Goal: Task Accomplishment & Management: Use online tool/utility

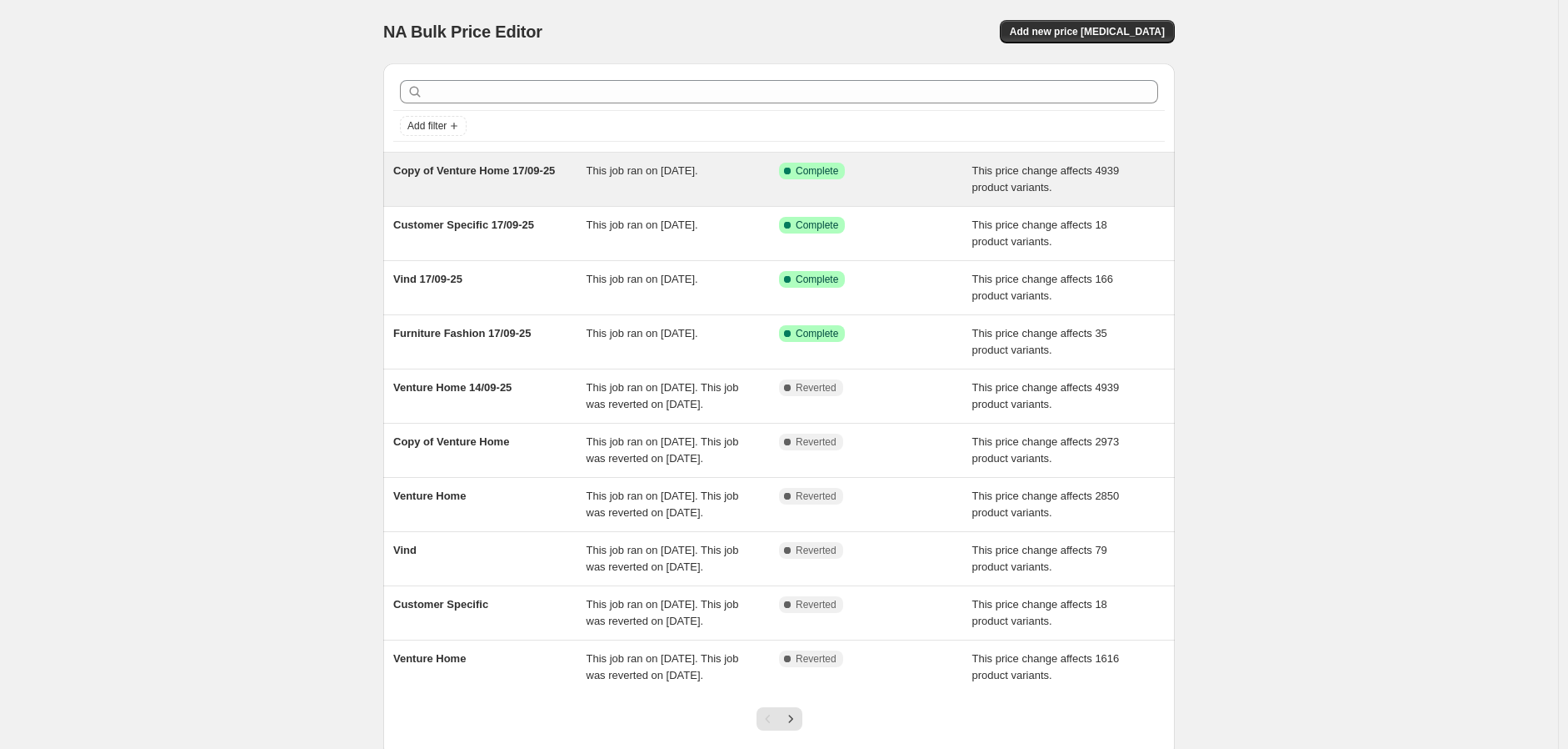
click at [537, 176] on span "Copy of Venture Home 17/09-25" at bounding box center [474, 170] width 162 height 12
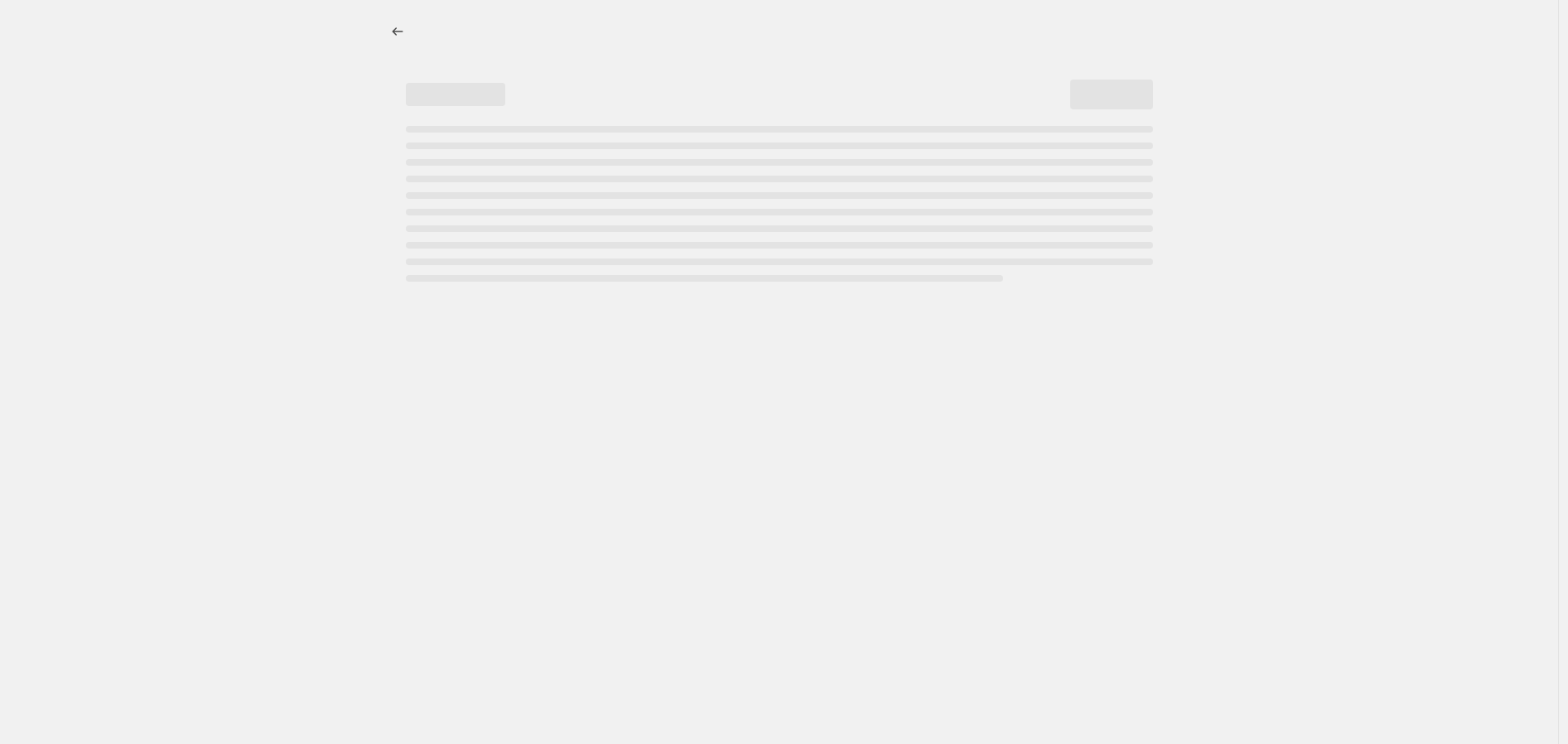
select select "margin"
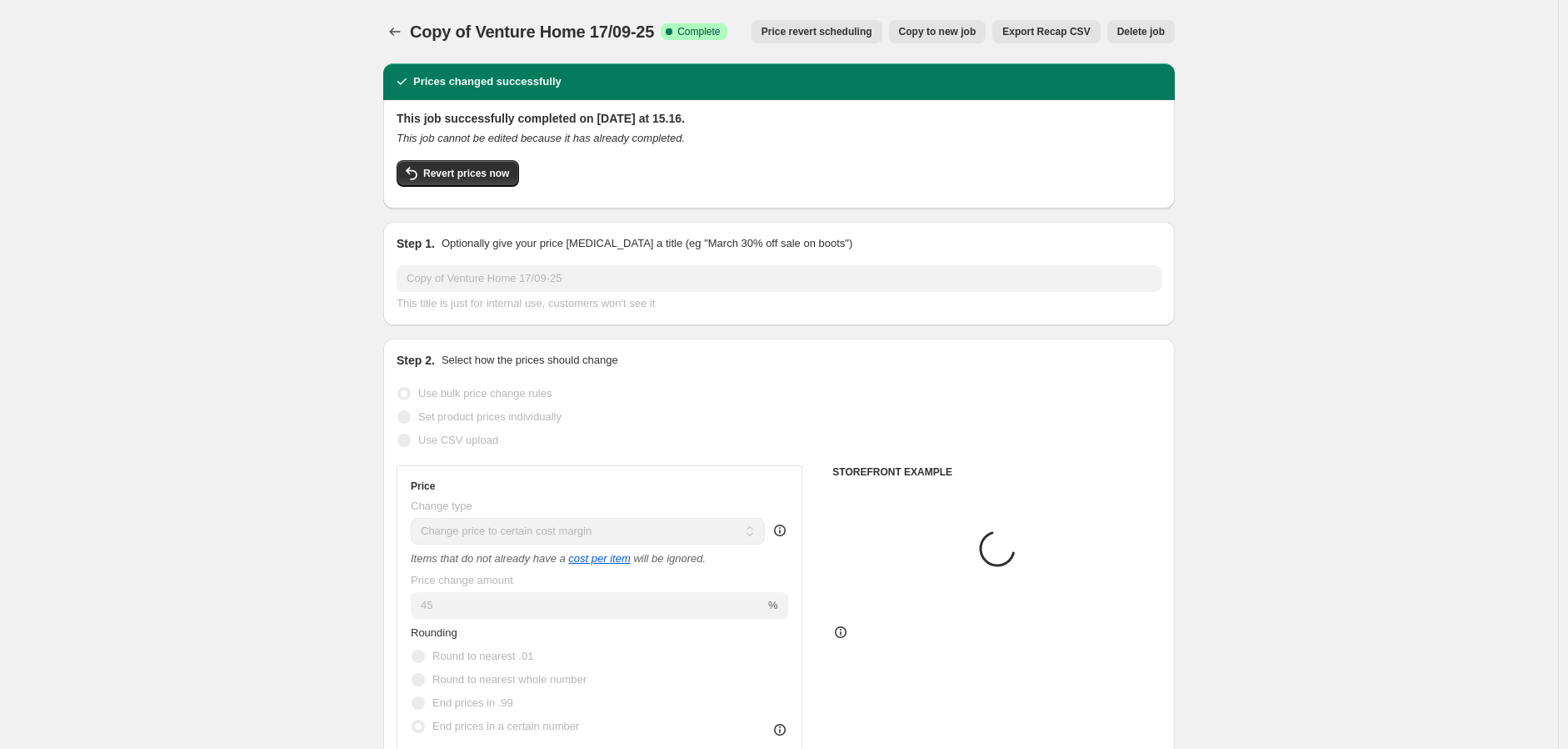
select select "collection"
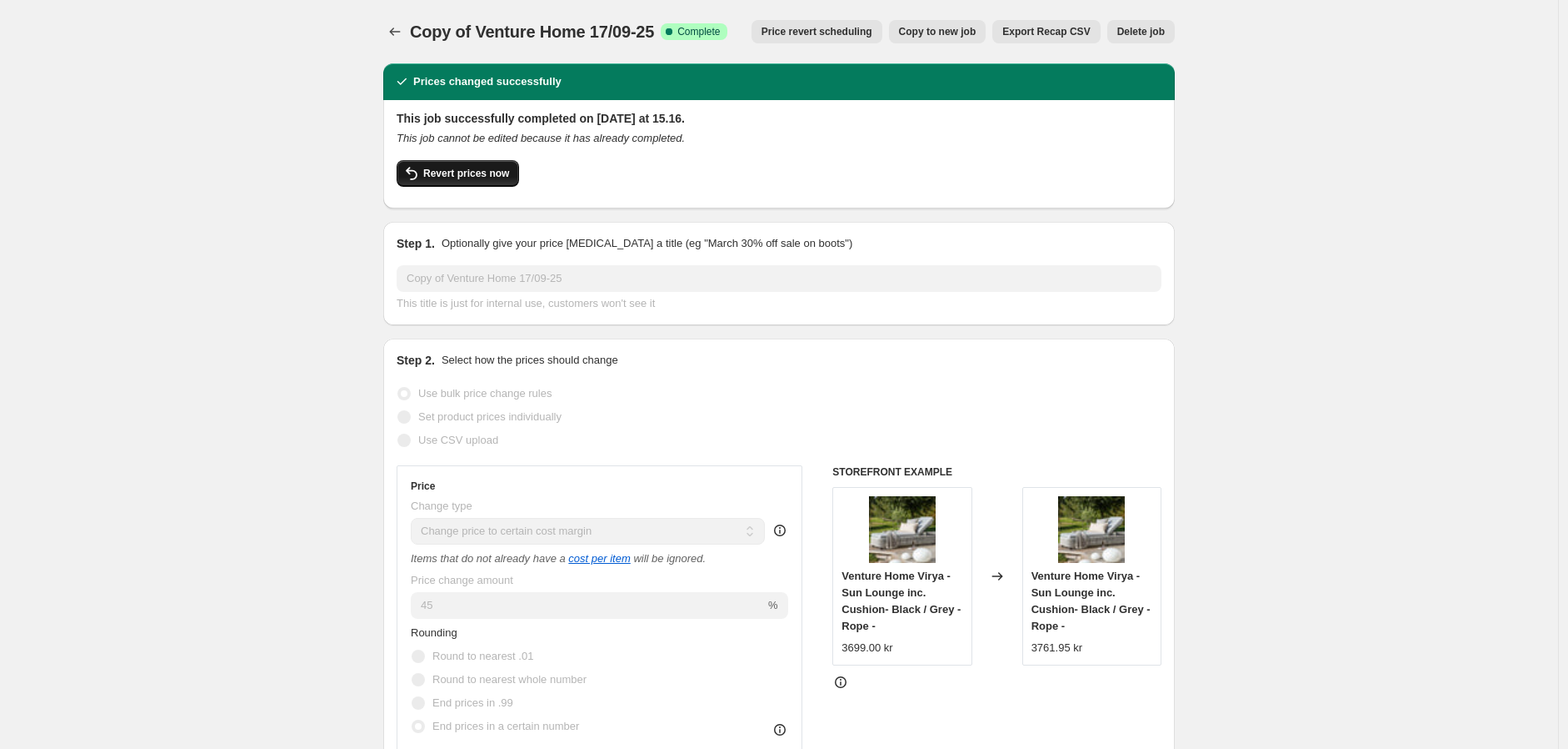
click at [479, 171] on span "Revert prices now" at bounding box center [466, 173] width 86 height 13
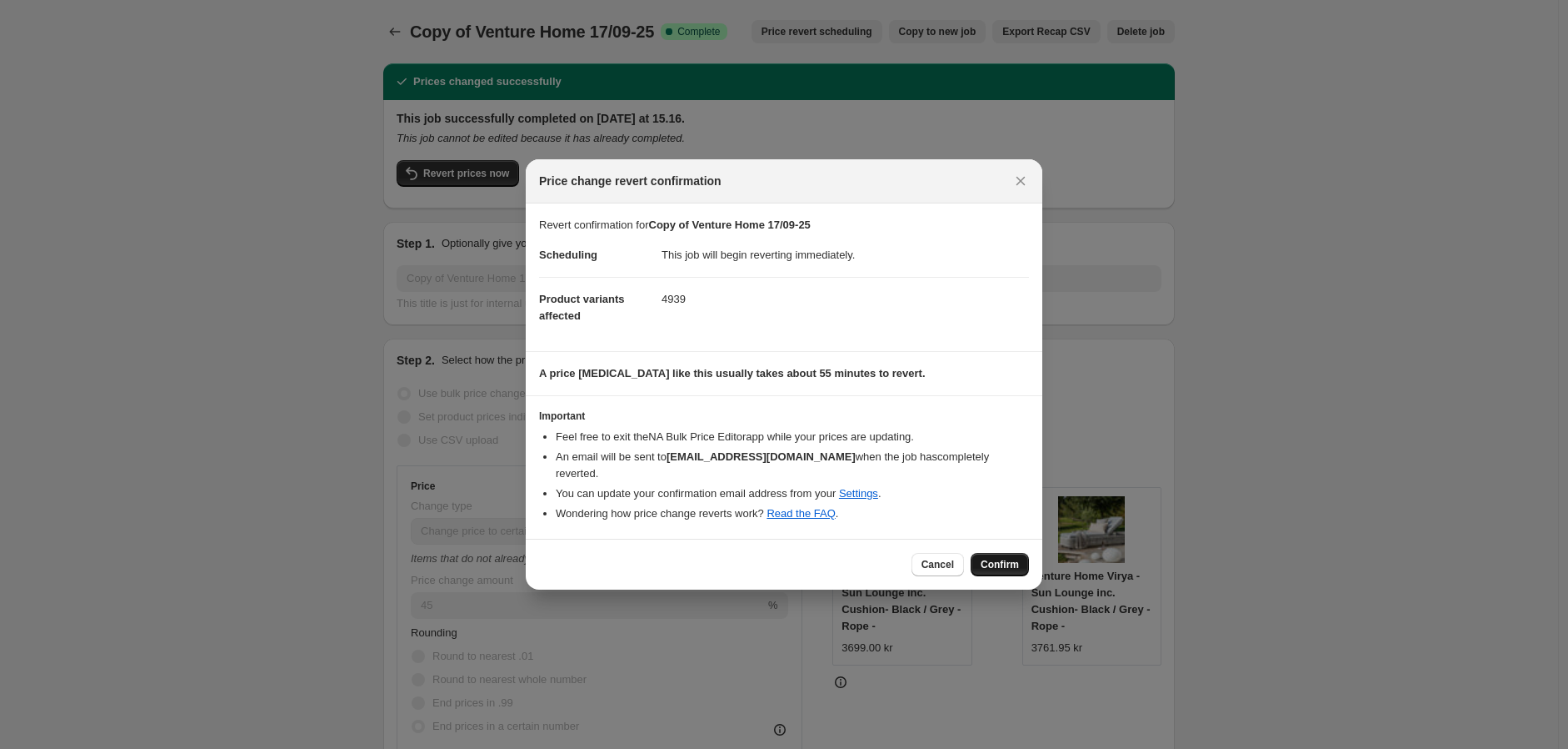
click at [1003, 558] on span "Confirm" at bounding box center [1000, 564] width 39 height 13
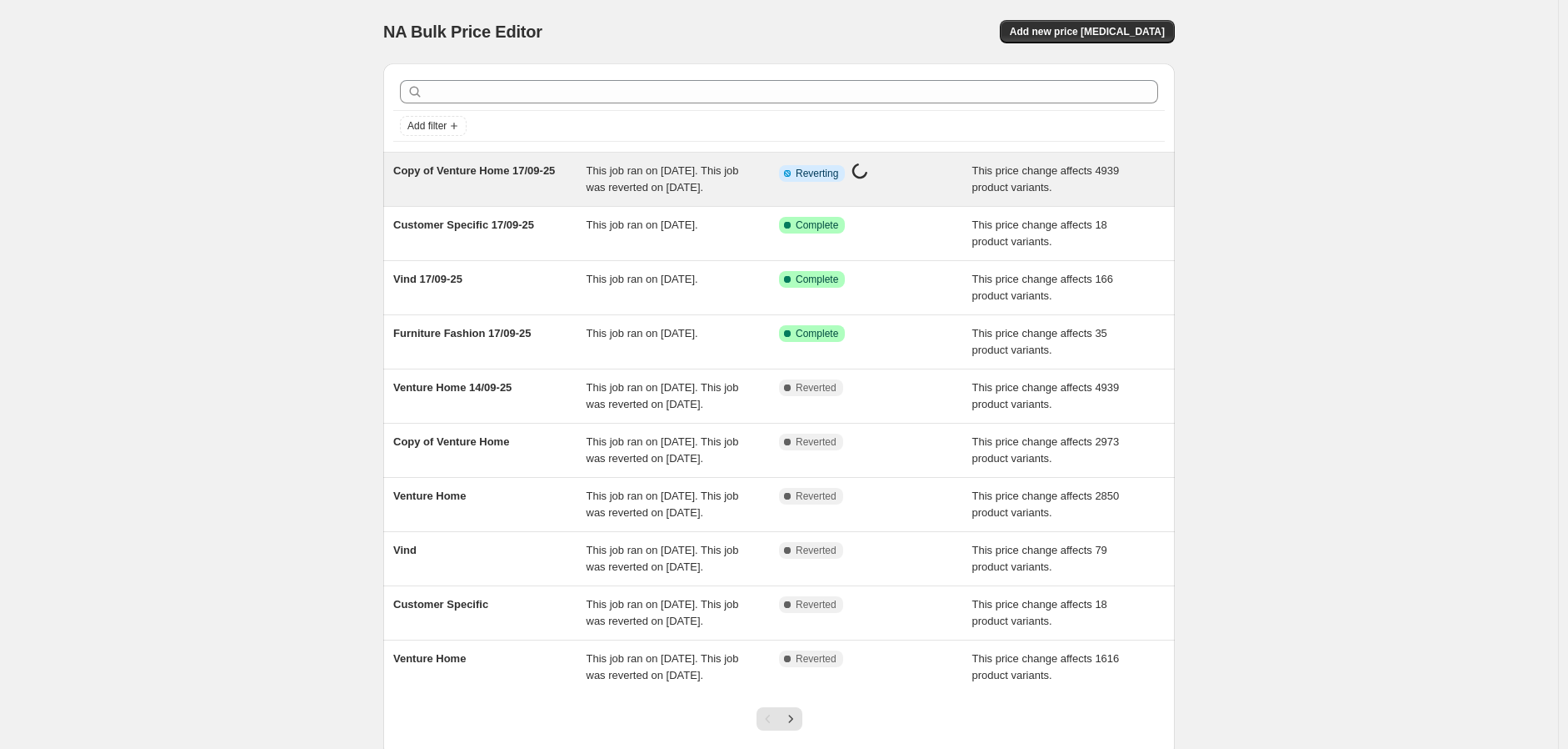
click at [437, 177] on span "Copy of Venture Home 17/09-25" at bounding box center [474, 170] width 162 height 12
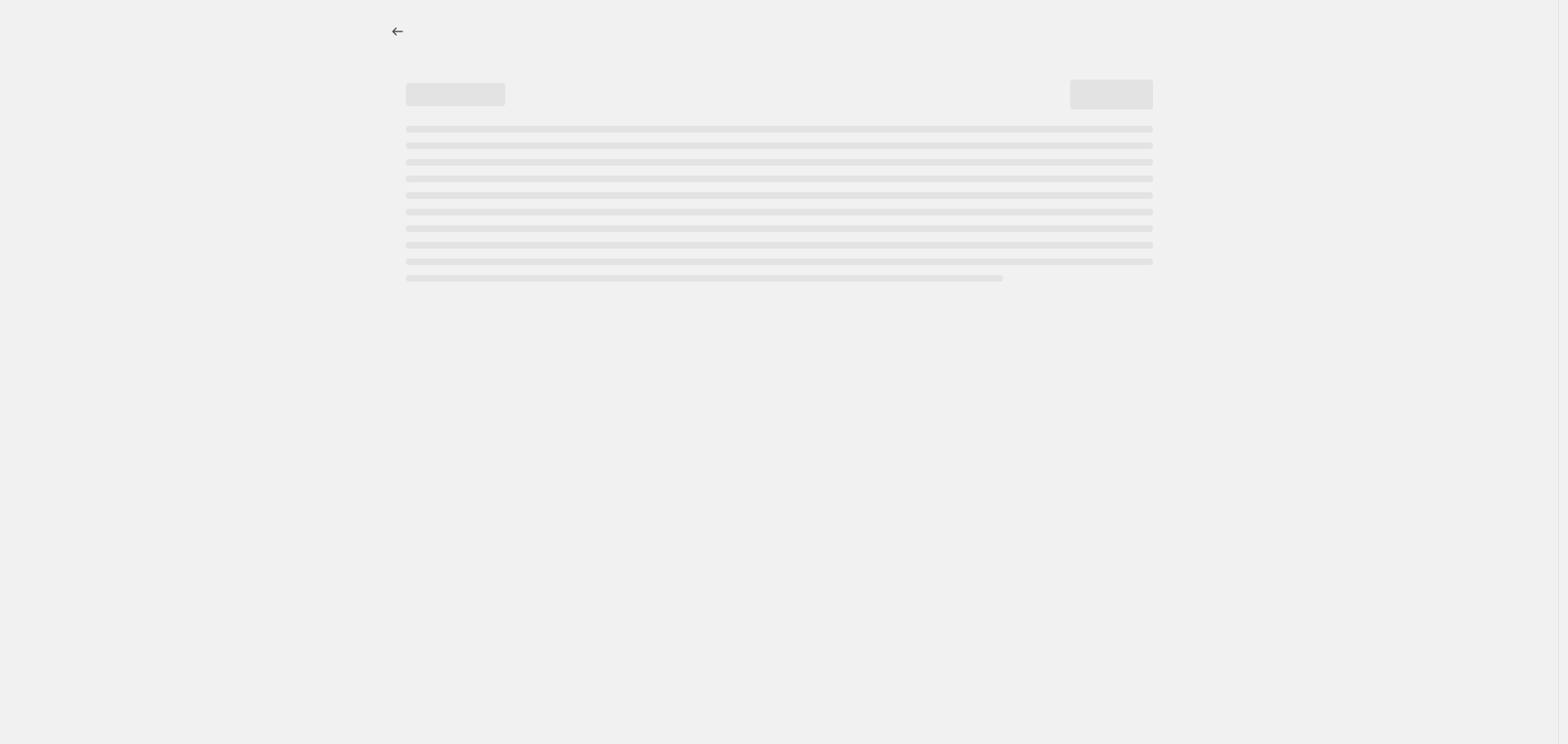
select select "margin"
select select "collection"
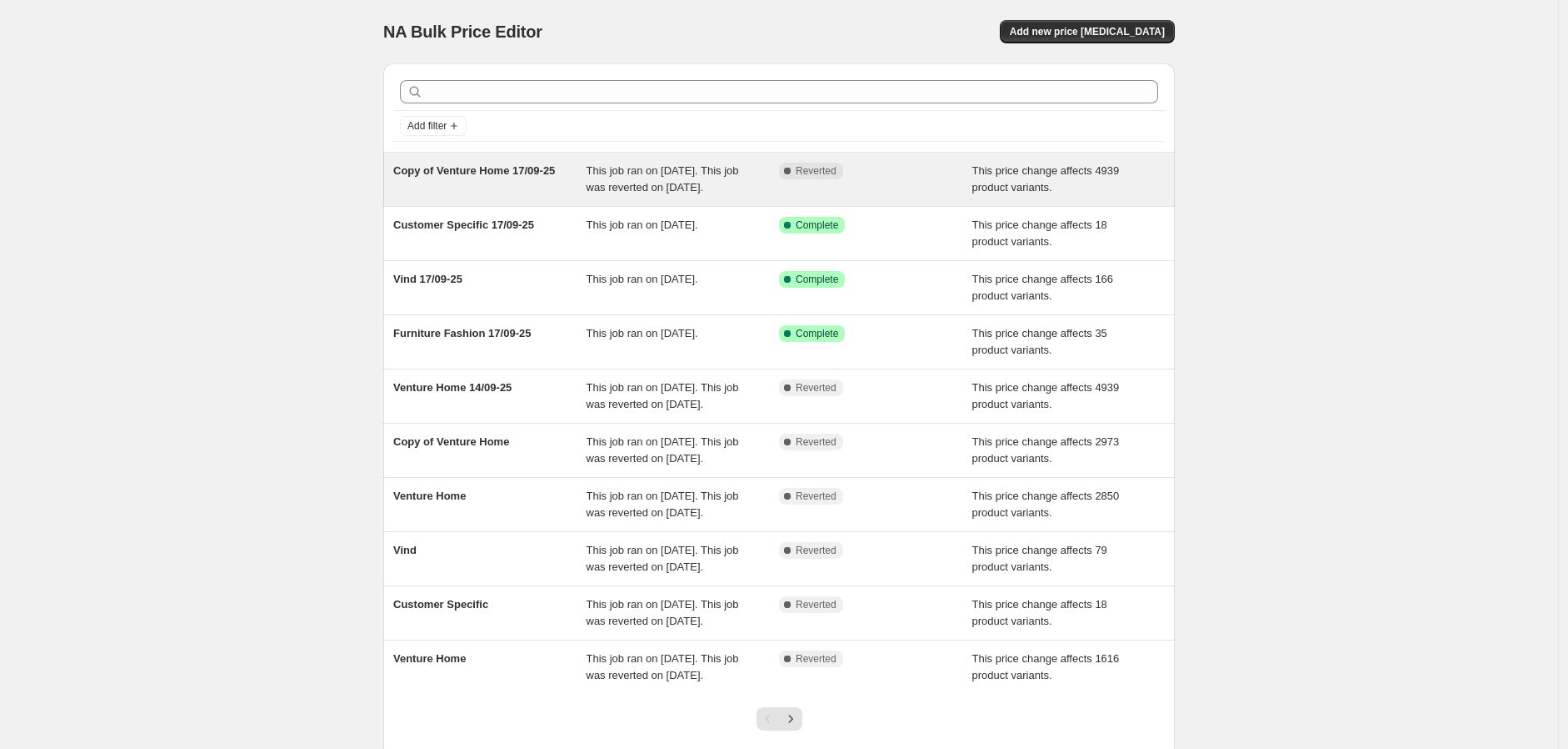
click at [544, 196] on div "Copy of Venture Home 17/09-25" at bounding box center [489, 180] width 193 height 33
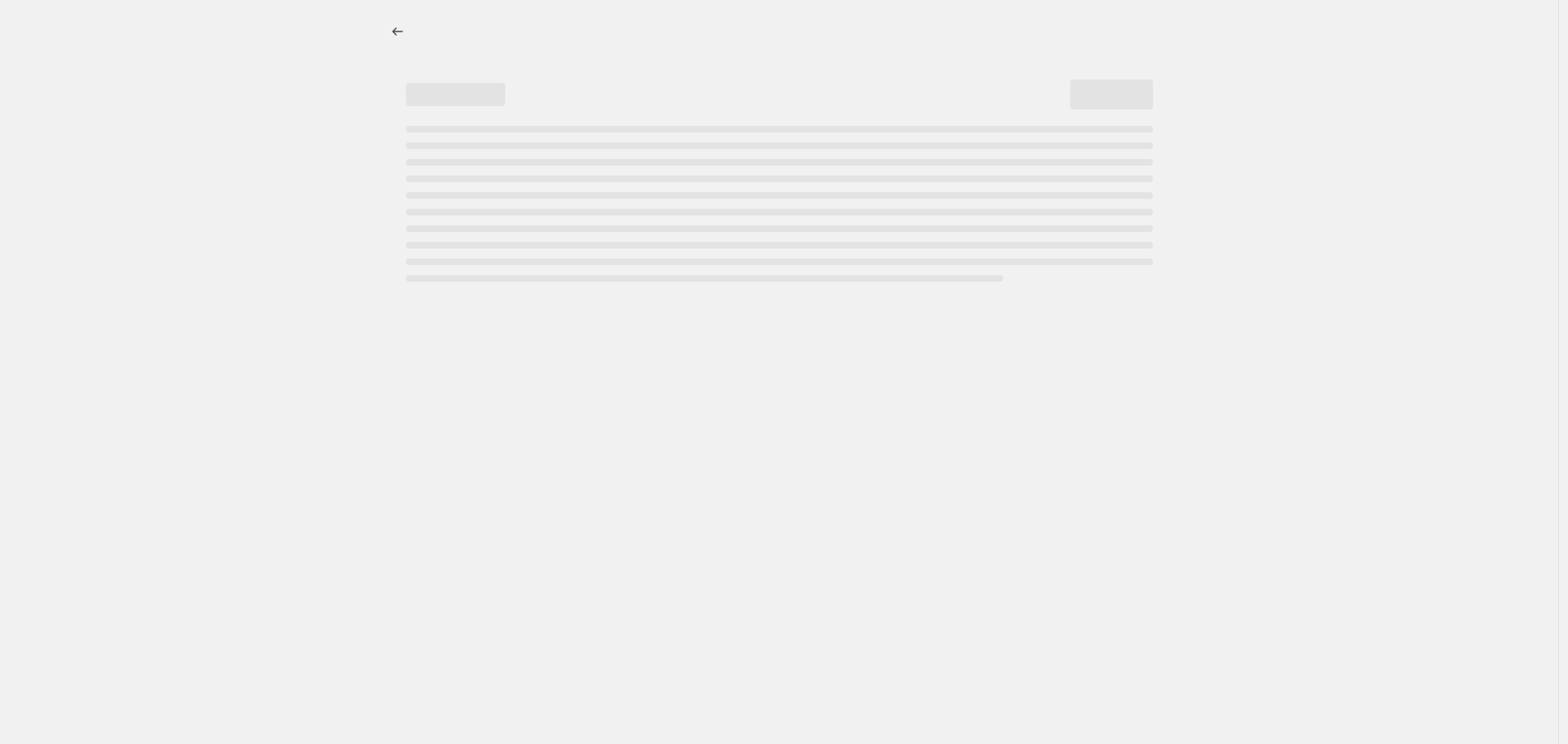
select select "margin"
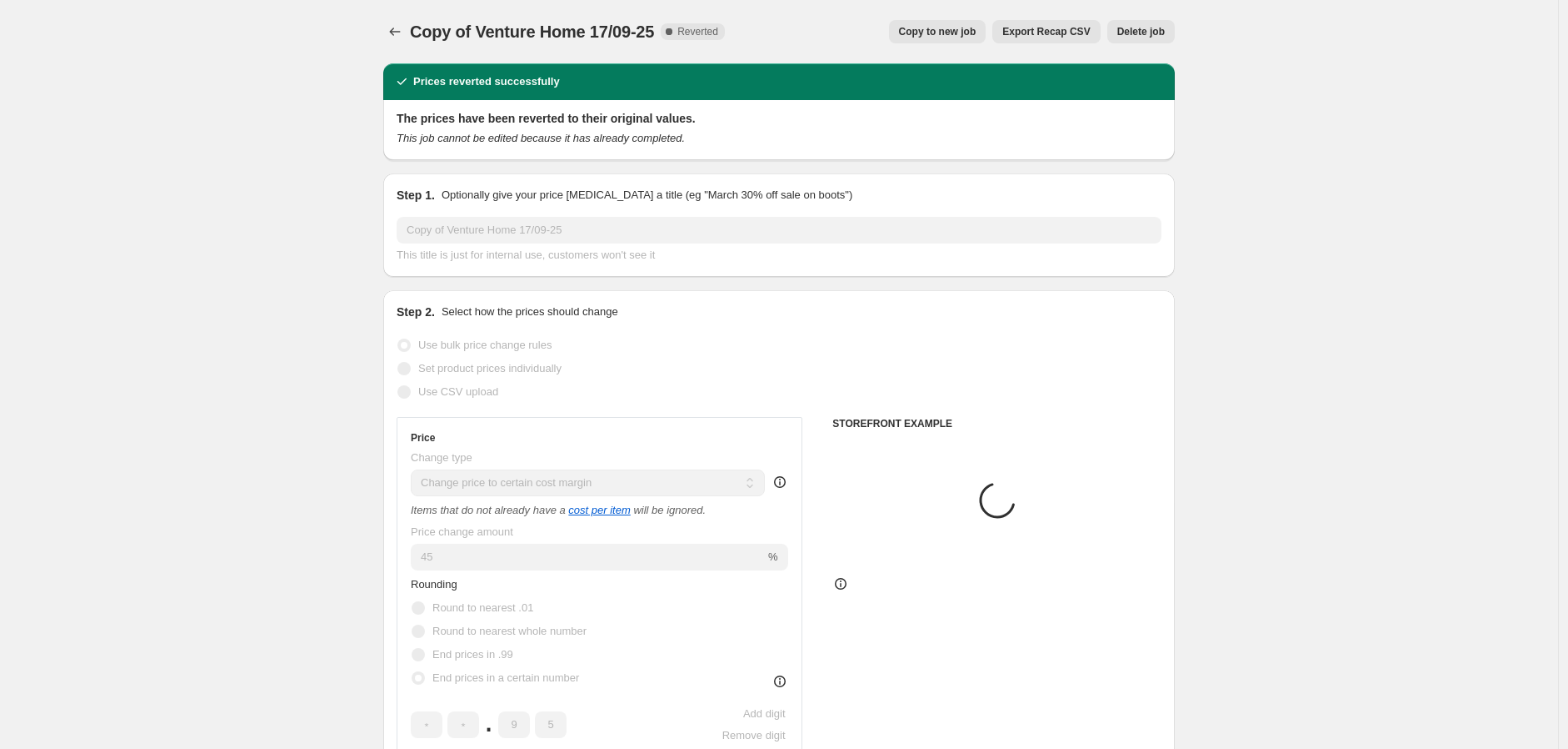
select select "collection"
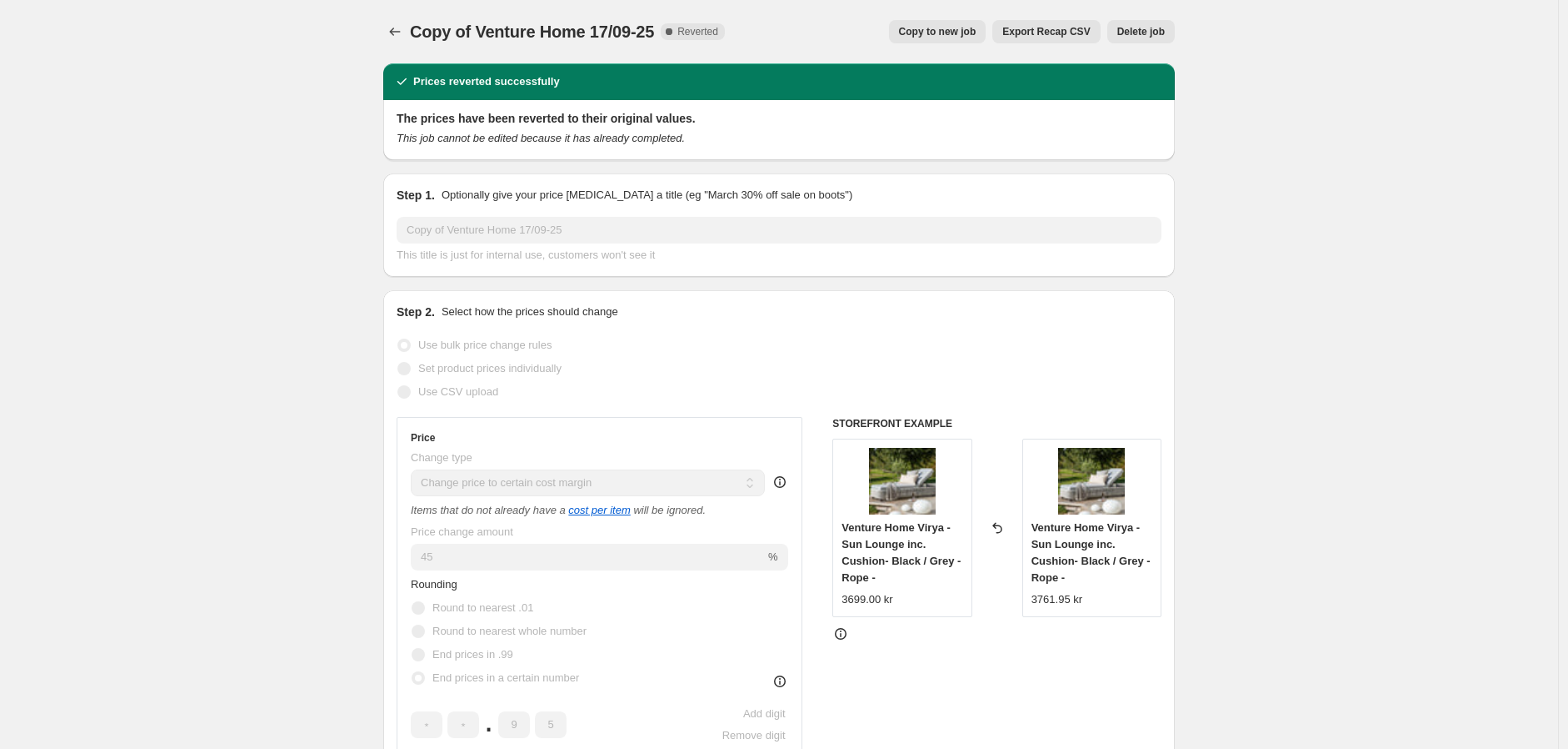
click at [959, 27] on span "Copy to new job" at bounding box center [938, 32] width 78 height 13
select select "margin"
select select "collection"
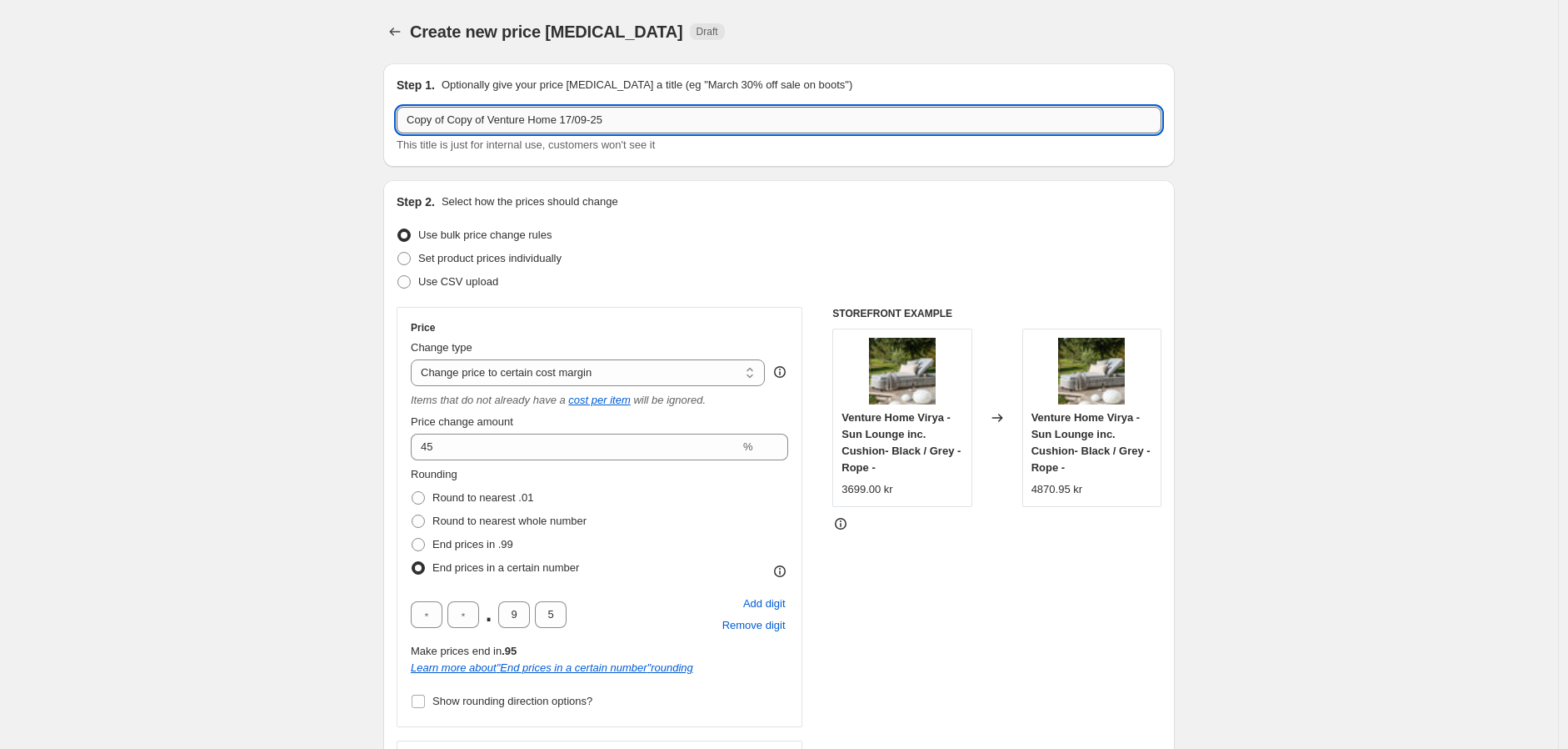
drag, startPoint x: 492, startPoint y: 117, endPoint x: 404, endPoint y: 115, distance: 88.0
click at [404, 115] on input "Copy of Copy of Venture Home 17/09-25" at bounding box center [779, 120] width 765 height 26
click at [485, 119] on input "Venture Home 17/09-25" at bounding box center [779, 120] width 765 height 26
type input "Venture Home 25/09-25"
click at [732, 205] on div "Step 2. Select how the prices should change" at bounding box center [779, 201] width 765 height 17
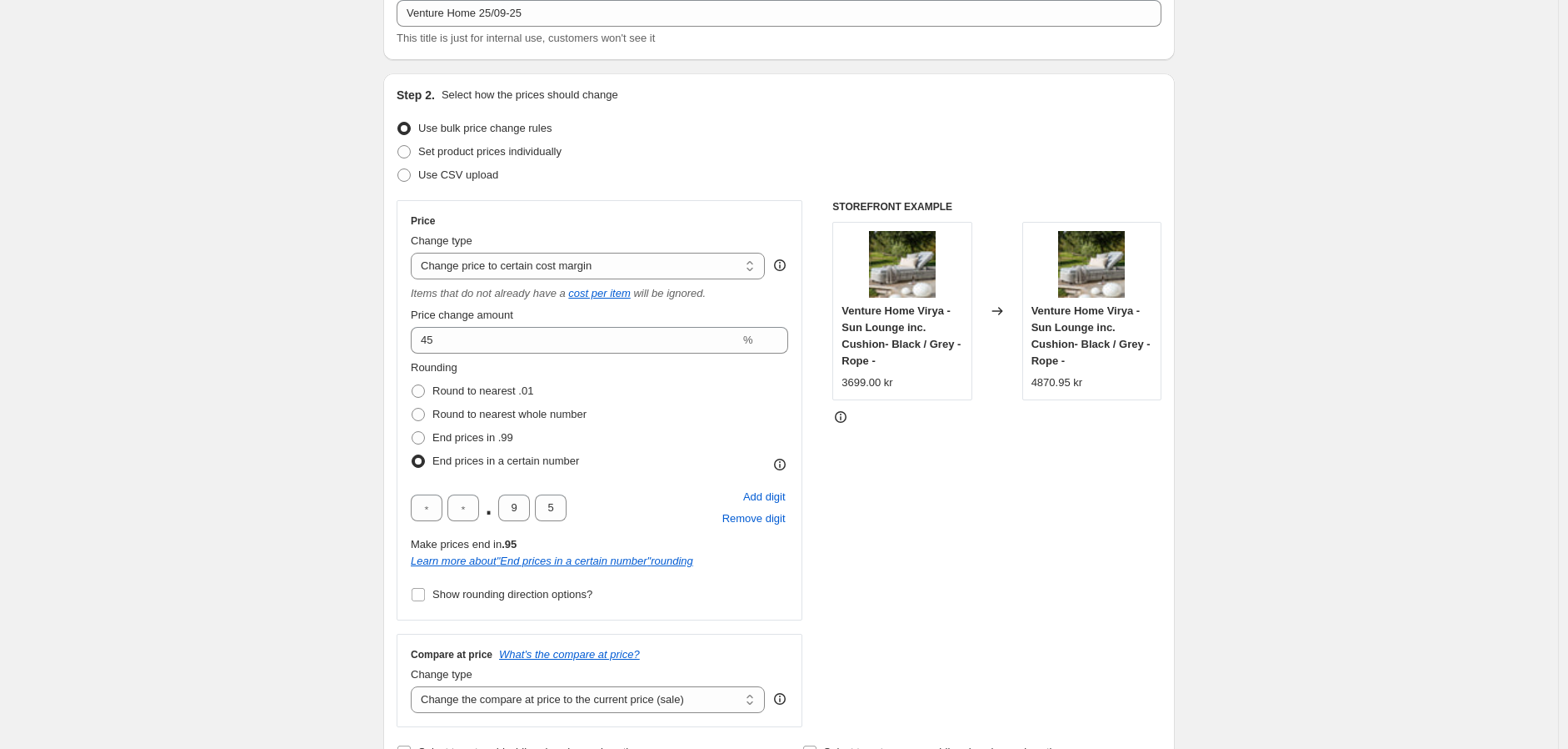
scroll to position [185, 0]
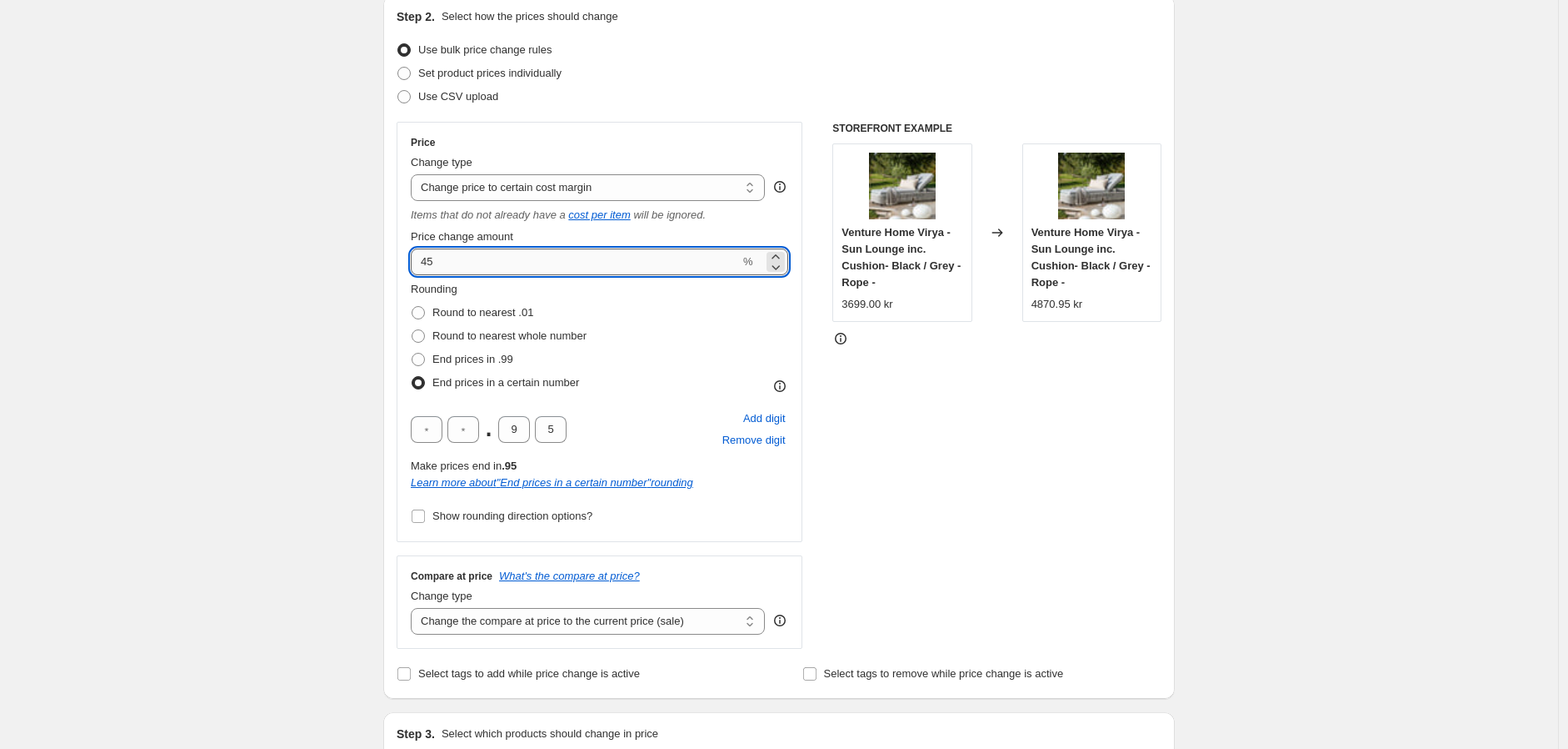
drag, startPoint x: 461, startPoint y: 259, endPoint x: 417, endPoint y: 267, distance: 44.7
click at [418, 267] on input "45" at bounding box center [575, 262] width 329 height 26
type input "40"
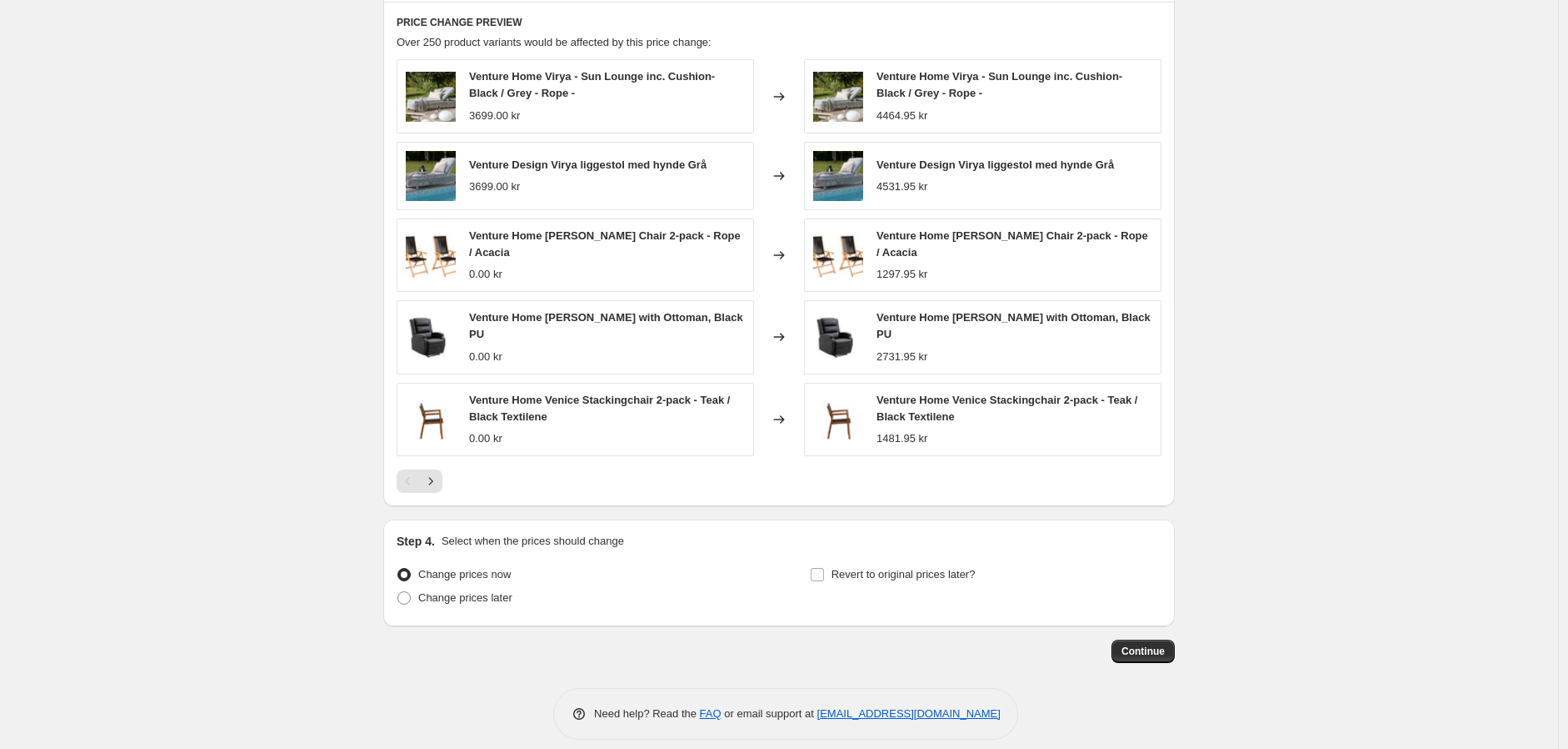
scroll to position [1242, 0]
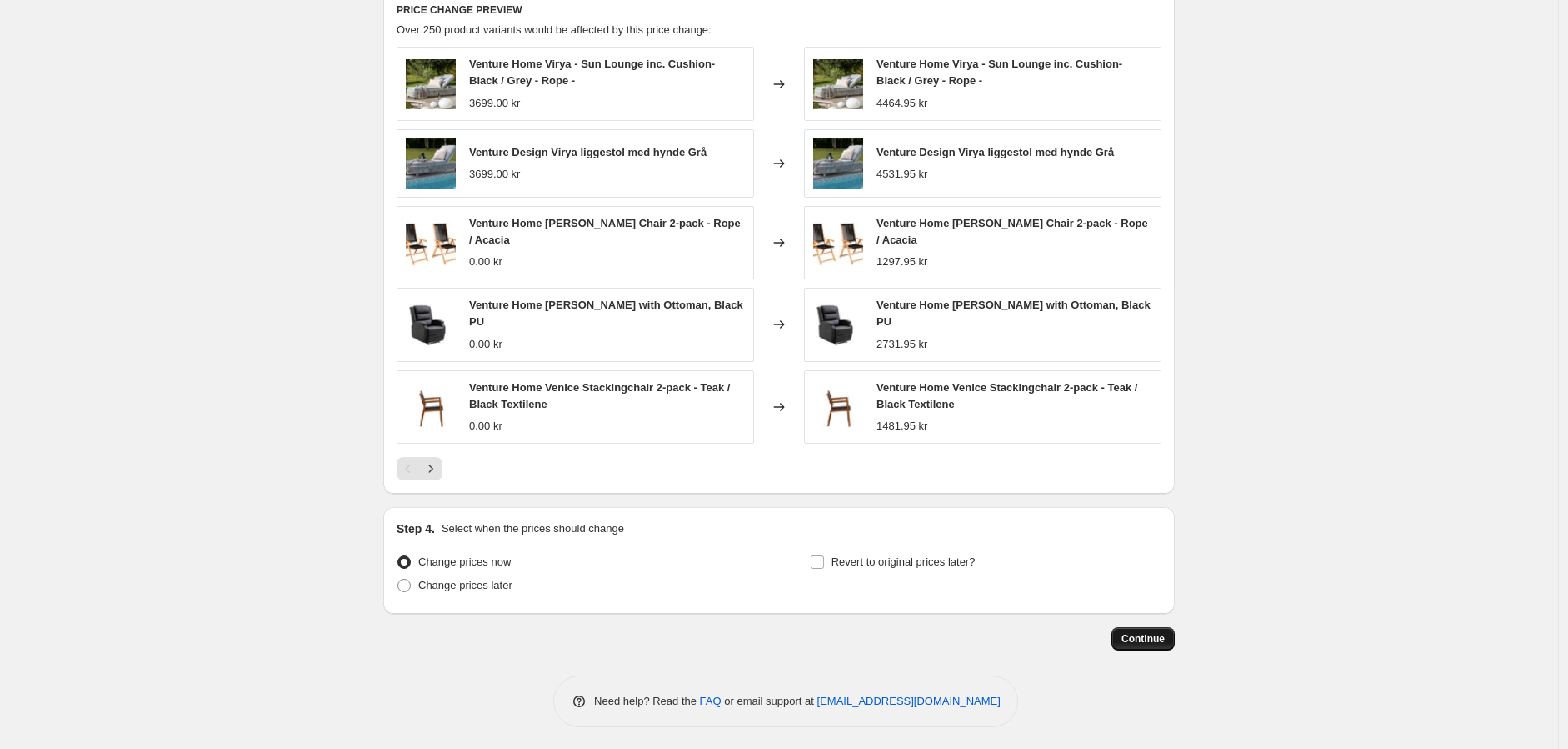
click at [1165, 638] on span "Continue" at bounding box center [1143, 638] width 43 height 13
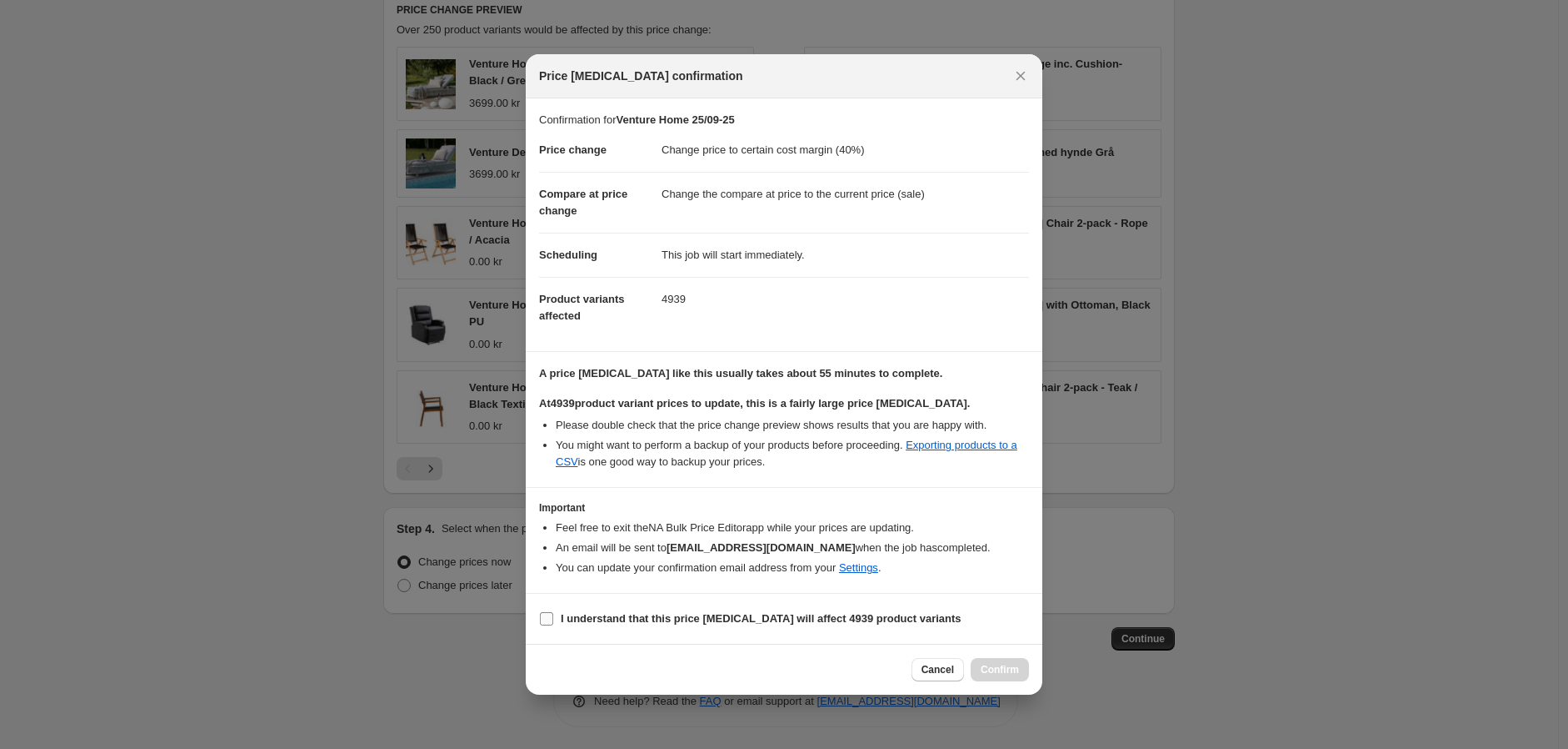
click at [552, 618] on input "I understand that this price change job will affect 4939 product variants" at bounding box center [546, 618] width 13 height 13
checkbox input "true"
click at [1002, 675] on span "Confirm" at bounding box center [1000, 669] width 39 height 13
